Goal: Task Accomplishment & Management: Use online tool/utility

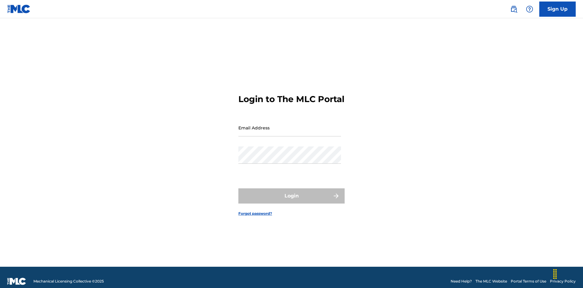
scroll to position [8, 0]
click at [290, 125] on input "Email Address" at bounding box center [289, 127] width 103 height 17
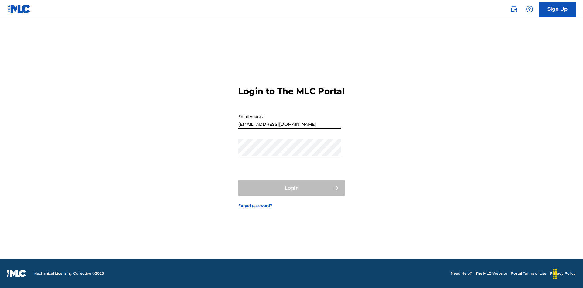
type input "Duke.McTesterson@gmail.com"
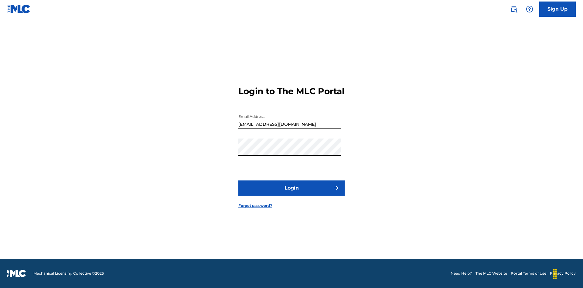
click at [292, 193] on button "Login" at bounding box center [291, 187] width 106 height 15
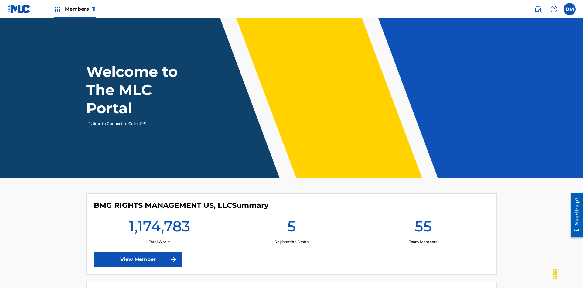
scroll to position [26, 0]
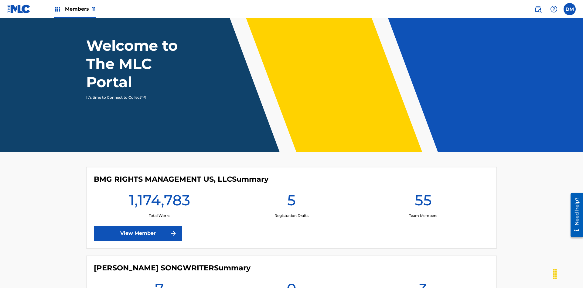
click at [75, 9] on span "Members 11" at bounding box center [80, 8] width 31 height 7
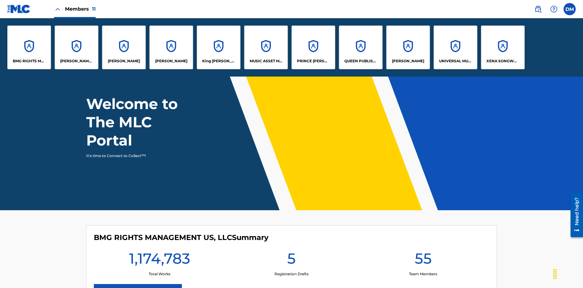
scroll to position [0, 0]
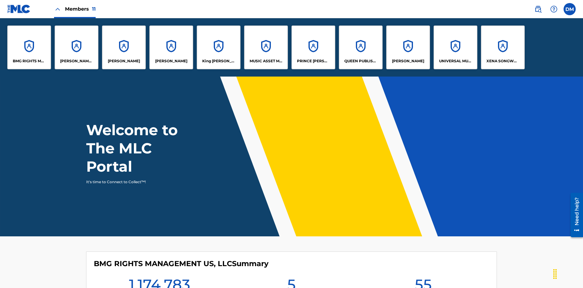
click at [29, 61] on p "BMG RIGHTS MANAGEMENT US, LLC" at bounding box center [29, 60] width 33 height 5
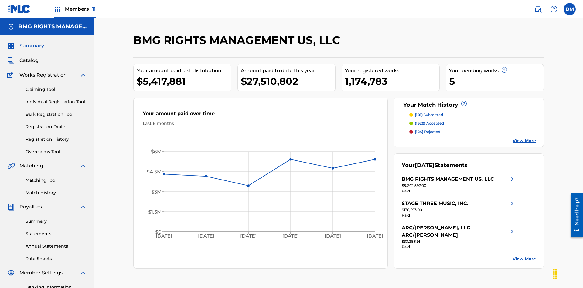
click at [56, 149] on link "Overclaims Tool" at bounding box center [56, 152] width 61 height 6
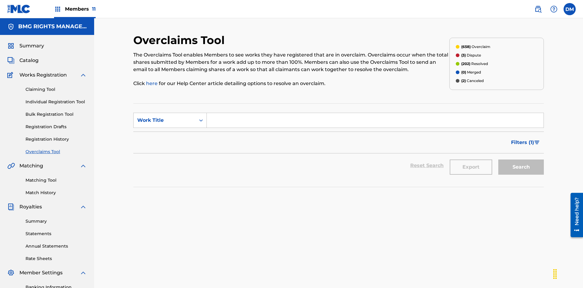
scroll to position [78, 0]
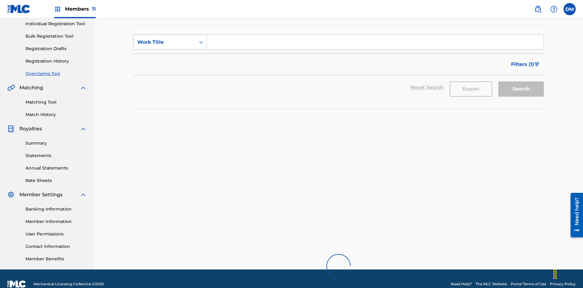
click at [165, 42] on div "Work Title" at bounding box center [164, 42] width 55 height 7
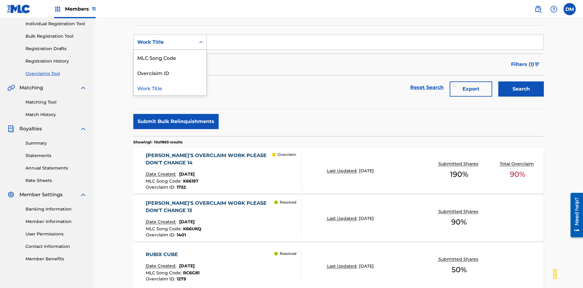
click at [170, 57] on div "MLC Song Code" at bounding box center [170, 57] width 73 height 15
click at [375, 44] on input "Search Form" at bounding box center [375, 42] width 337 height 15
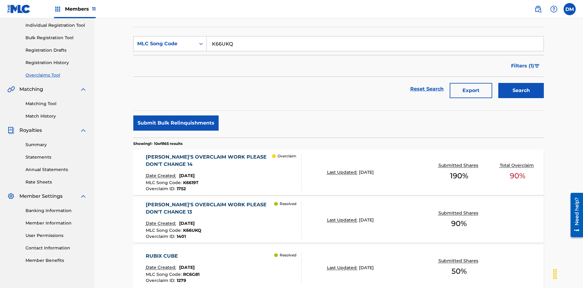
type input "K66UKQ"
click at [521, 83] on button "Search" at bounding box center [521, 90] width 46 height 15
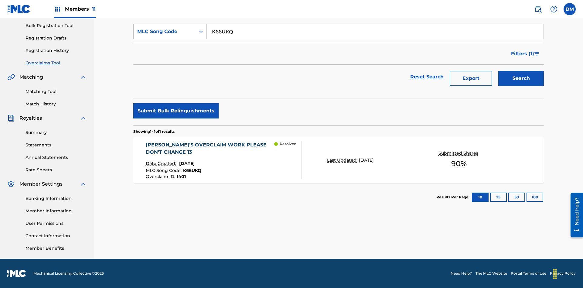
scroll to position [89, 0]
click at [180, 176] on span "1401" at bounding box center [181, 176] width 9 height 5
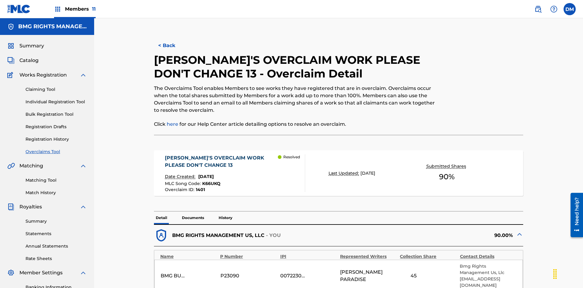
scroll to position [17, 0]
